Goal: Information Seeking & Learning: Learn about a topic

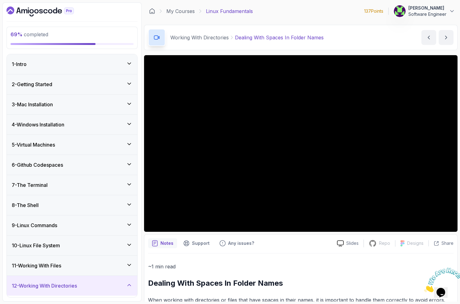
scroll to position [188, 0]
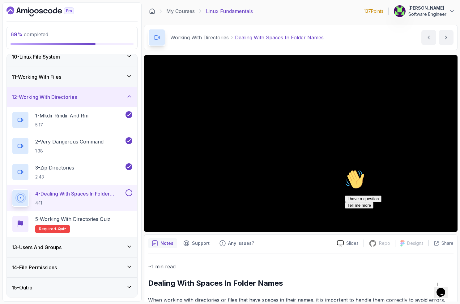
click at [345, 169] on icon "Chat attention grabber" at bounding box center [345, 169] width 0 height 0
click at [425, 287] on icon "Close" at bounding box center [425, 289] width 0 height 5
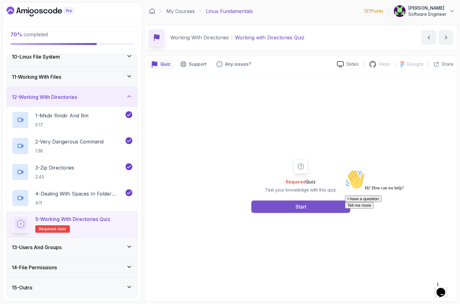
click at [320, 205] on button "Start" at bounding box center [301, 206] width 99 height 12
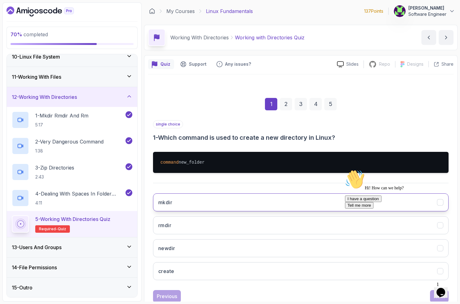
click at [312, 202] on button "mkdir" at bounding box center [301, 202] width 296 height 18
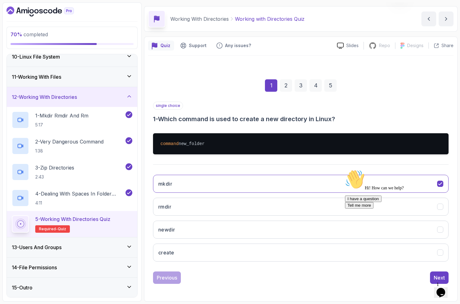
click at [345, 169] on icon "Chat attention grabber" at bounding box center [345, 169] width 0 height 0
click at [434, 275] on div "Next" at bounding box center [439, 277] width 11 height 7
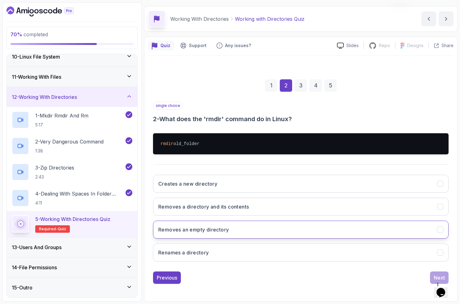
click at [245, 226] on button "Removes an empty directory" at bounding box center [301, 229] width 296 height 18
click at [435, 273] on button "Next" at bounding box center [439, 277] width 19 height 12
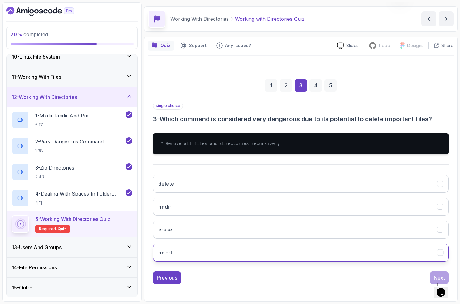
click at [215, 251] on button "rm -rf" at bounding box center [301, 252] width 296 height 18
click at [434, 274] on div "Next" at bounding box center [439, 277] width 11 height 7
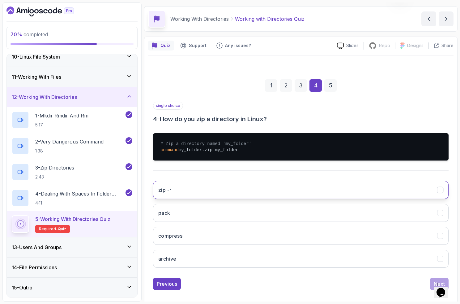
click at [202, 190] on button "zip -r" at bounding box center [301, 190] width 296 height 18
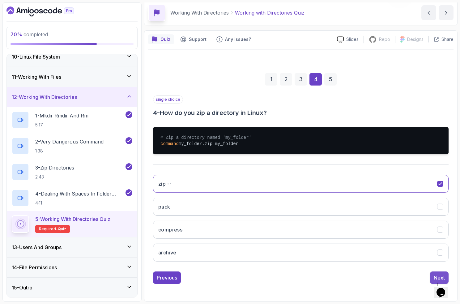
click at [433, 273] on button "Next" at bounding box center [439, 277] width 19 height 12
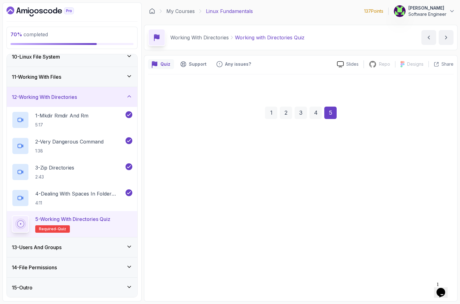
scroll to position [0, 0]
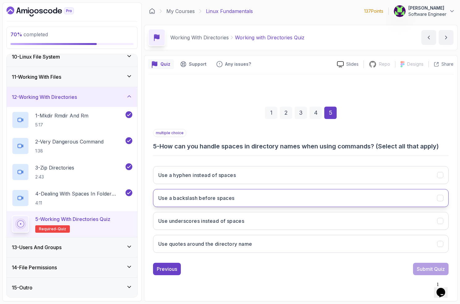
click at [186, 203] on button "Use a backslash before spaces" at bounding box center [301, 198] width 296 height 18
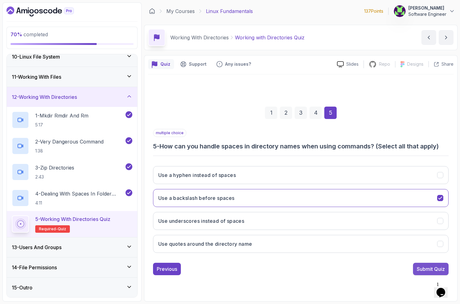
click at [417, 266] on div "Submit Quiz" at bounding box center [431, 268] width 28 height 7
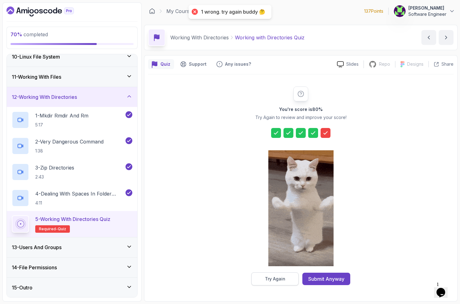
click at [275, 279] on div "Try Again" at bounding box center [275, 278] width 20 height 6
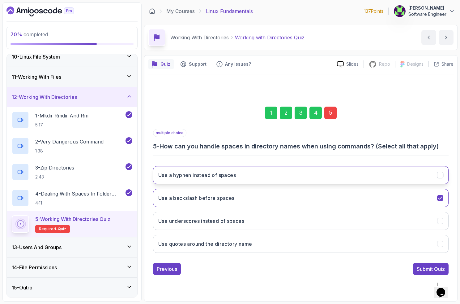
click at [229, 178] on h3 "Use a hyphen instead of spaces" at bounding box center [197, 174] width 78 height 7
click at [425, 265] on div "Submit Quiz" at bounding box center [431, 268] width 28 height 7
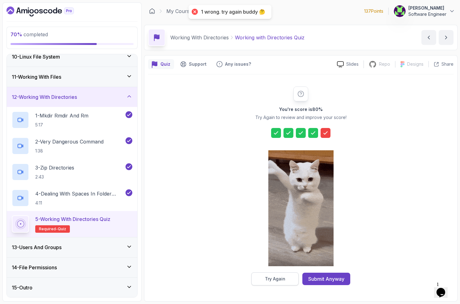
click at [287, 277] on button "Try Again" at bounding box center [275, 278] width 47 height 13
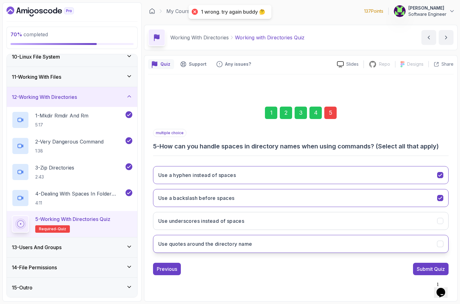
click at [235, 247] on h3 "Use quotes around the directory name" at bounding box center [205, 243] width 94 height 7
click at [416, 264] on button "Submit Quiz" at bounding box center [431, 268] width 36 height 12
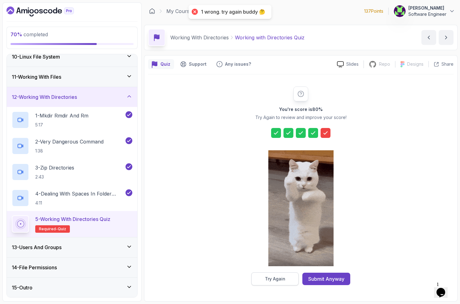
click at [280, 276] on div "Try Again" at bounding box center [275, 278] width 20 height 6
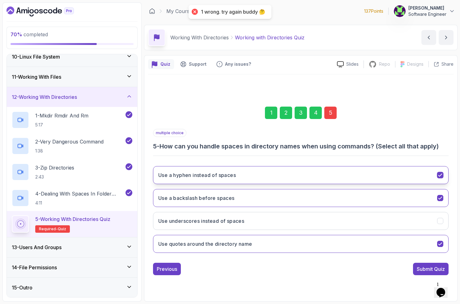
click at [254, 175] on button "Use a hyphen instead of spaces" at bounding box center [301, 175] width 296 height 18
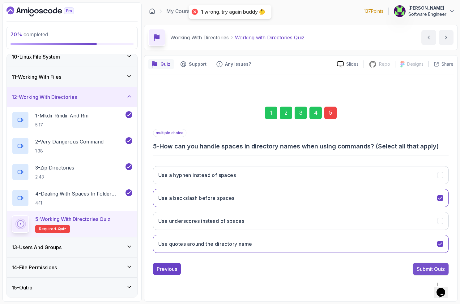
click at [424, 267] on div "Submit Quiz" at bounding box center [431, 268] width 28 height 7
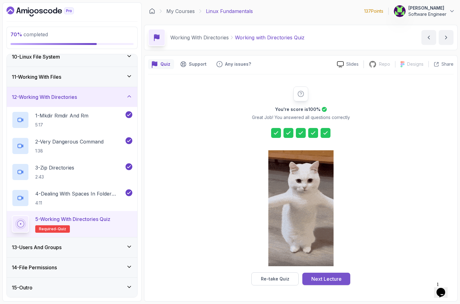
click at [322, 278] on div "Next Lecture" at bounding box center [327, 278] width 30 height 7
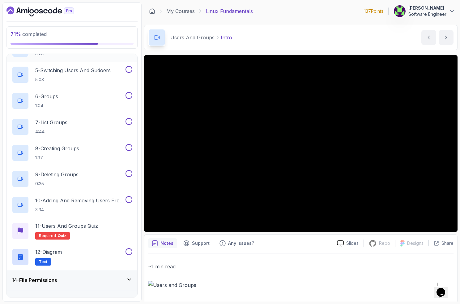
scroll to position [370, 0]
